Goal: Find specific page/section: Find specific page/section

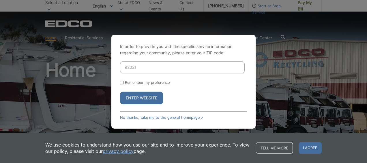
type input "92021"
click at [122, 86] on form "92021 Remember my preference Enter Website" at bounding box center [183, 82] width 127 height 43
click at [122, 82] on input "Remember my preference" at bounding box center [122, 83] width 4 height 4
checkbox input "true"
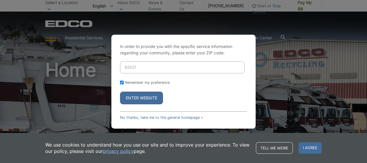
click at [131, 97] on button "Enter Website" at bounding box center [141, 98] width 43 height 13
click at [134, 66] on input "Enter ZIP Code" at bounding box center [182, 67] width 125 height 12
type input "92021"
click at [122, 82] on input "Remember my preference" at bounding box center [122, 83] width 4 height 4
checkbox input "true"
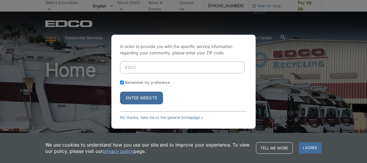
checkbox input "true"
click at [128, 90] on form "92021 Remember my preference Enter Website" at bounding box center [183, 82] width 127 height 43
click at [132, 98] on button "Enter Website" at bounding box center [141, 98] width 43 height 13
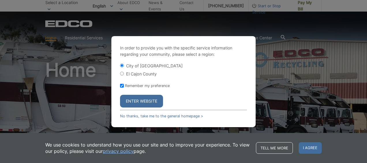
click at [132, 98] on button "Enter Website" at bounding box center [141, 101] width 43 height 13
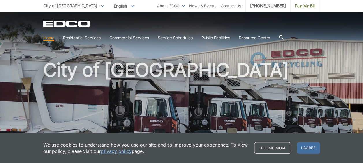
click at [279, 38] on icon at bounding box center [281, 37] width 5 height 5
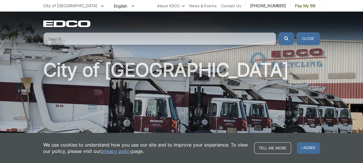
click at [190, 38] on input "Search" at bounding box center [159, 38] width 233 height 13
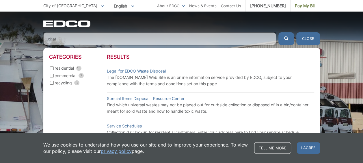
type input "chat"
click at [53, 67] on input "residential 15" at bounding box center [52, 68] width 4 height 4
checkbox input "true"
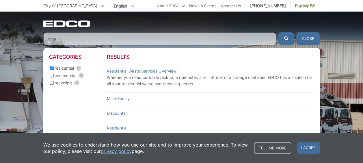
click at [308, 79] on p "Whether you need curbside pickup, a dumpster, a roll off box or a storage conta…" at bounding box center [210, 80] width 207 height 13
click at [117, 127] on link "Residential" at bounding box center [117, 128] width 21 height 6
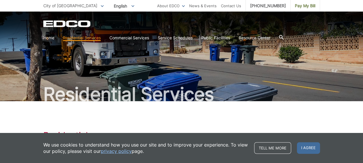
click at [123, 120] on div "Residential Residential service consists of weekly collection of household tras…" at bounding box center [181, 141] width 277 height 80
click at [50, 39] on link "Home" at bounding box center [48, 38] width 11 height 6
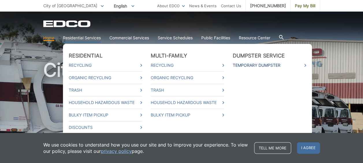
click at [269, 68] on link "Temporary Dumpster" at bounding box center [269, 65] width 73 height 6
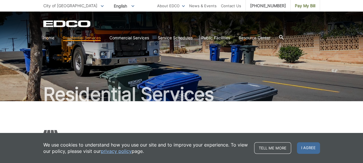
click at [284, 37] on icon at bounding box center [281, 37] width 5 height 5
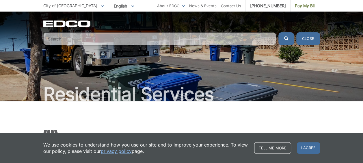
click at [180, 40] on input "Search" at bounding box center [159, 38] width 233 height 13
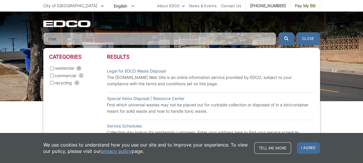
type input "chat"
